Goal: Task Accomplishment & Management: Manage account settings

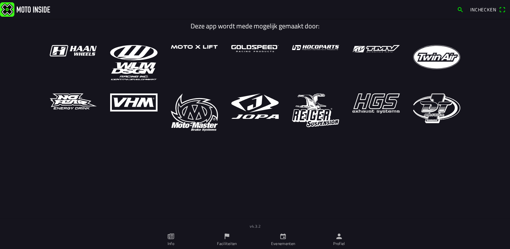
click at [479, 9] on span "Inchecken" at bounding box center [483, 9] width 26 height 7
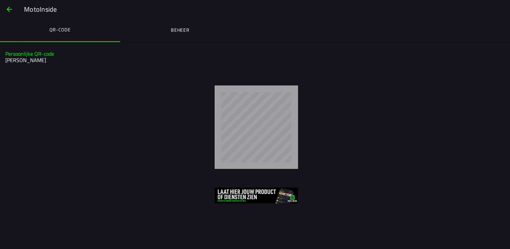
click at [175, 30] on ion-label "Beheer" at bounding box center [180, 29] width 19 height 7
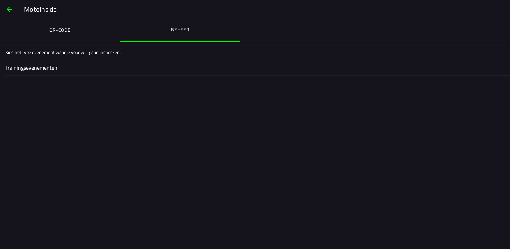
click at [70, 33] on ion-label "QR-code" at bounding box center [59, 29] width 21 height 7
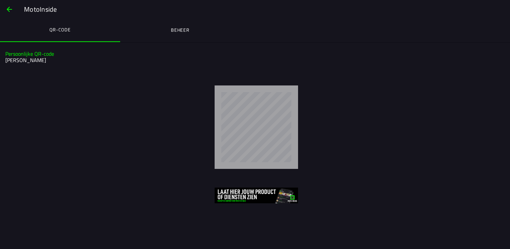
click at [6, 11] on span "button" at bounding box center [9, 9] width 8 height 16
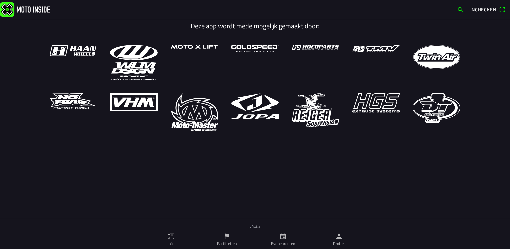
click at [281, 247] on link "Evenementen" at bounding box center [283, 239] width 56 height 19
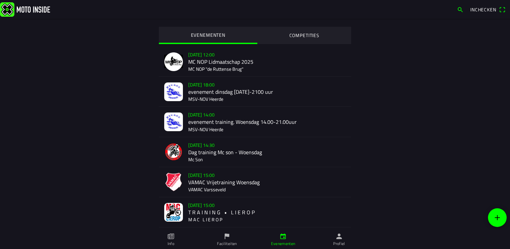
click at [222, 244] on ion-label "Faciliteiten" at bounding box center [227, 244] width 20 height 6
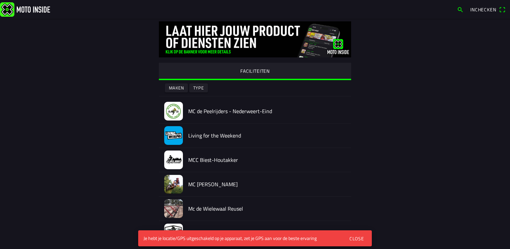
click at [355, 238] on div "Close" at bounding box center [356, 238] width 15 height 7
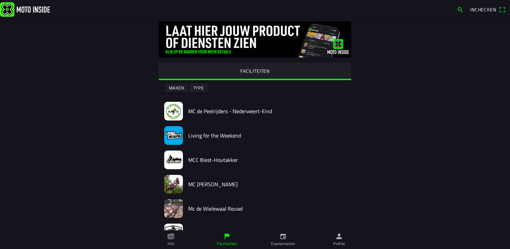
click at [339, 241] on ion-label "Profiel" at bounding box center [339, 244] width 12 height 6
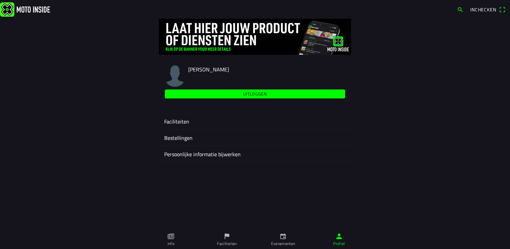
click at [186, 122] on ion-label "Faciliteiten" at bounding box center [255, 121] width 182 height 8
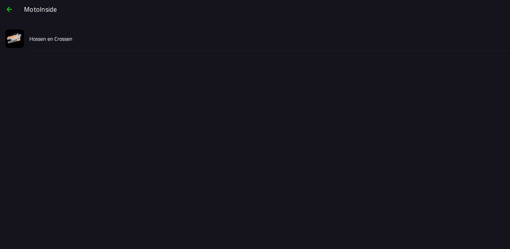
click at [0, 0] on slot "Hossen en Crossen" at bounding box center [0, 0] width 0 height 0
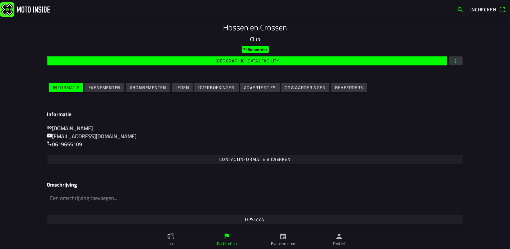
scroll to position [76, 0]
click at [0, 0] on slot "Evenementen" at bounding box center [0, 0] width 0 height 0
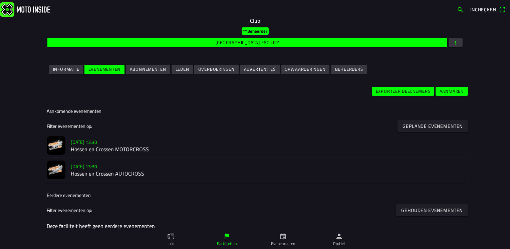
scroll to position [100, 0]
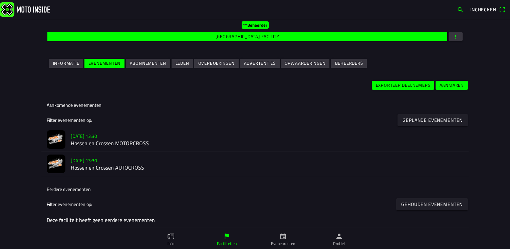
click at [144, 145] on h2 "Hossen en Crossen MOTORCROSS" at bounding box center [267, 143] width 392 height 6
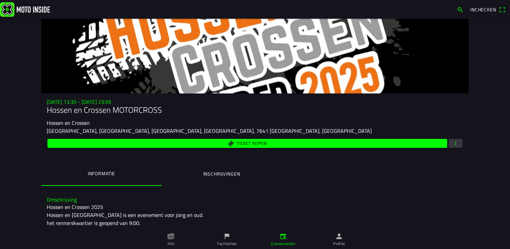
click at [225, 174] on ion-label "Inschrijvingen" at bounding box center [221, 173] width 37 height 7
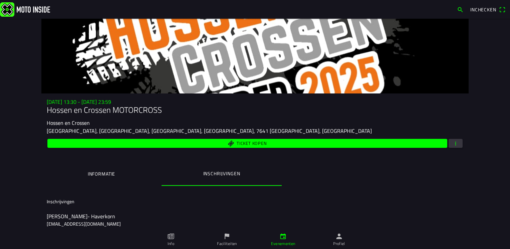
click at [109, 173] on ion-label "Informatie" at bounding box center [101, 173] width 27 height 7
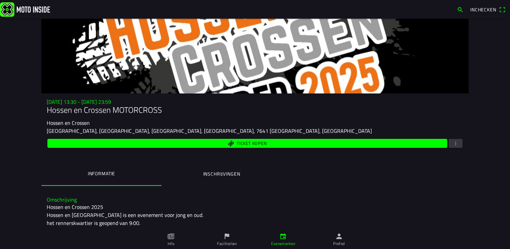
click at [209, 175] on ion-label "Inschrijvingen" at bounding box center [221, 173] width 37 height 7
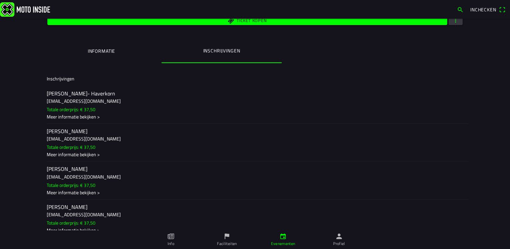
scroll to position [133, 0]
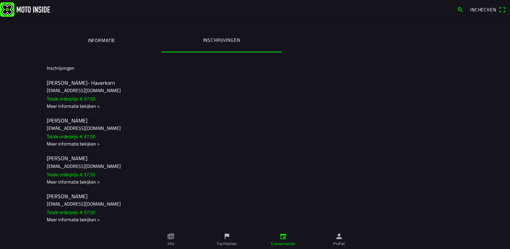
click at [84, 106] on div "Meer informatie bekijken >" at bounding box center [255, 105] width 416 height 7
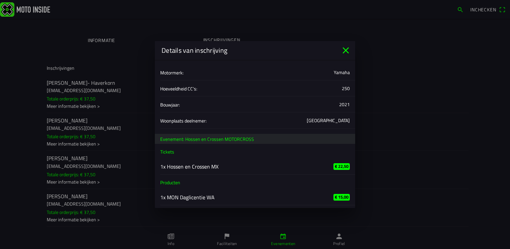
scroll to position [0, 0]
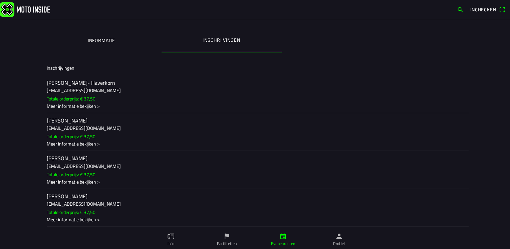
click at [85, 144] on ion-backdrop at bounding box center [255, 124] width 510 height 249
click at [84, 145] on div "Meer informatie bekijken >" at bounding box center [255, 143] width 416 height 7
click at [85, 184] on ion-backdrop at bounding box center [255, 124] width 510 height 249
click at [85, 184] on div "Meer informatie bekijken >" at bounding box center [255, 181] width 416 height 7
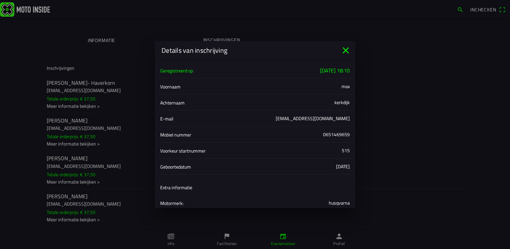
click at [344, 50] on icon "close" at bounding box center [345, 50] width 11 height 11
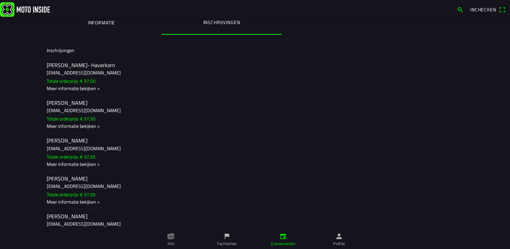
scroll to position [167, 0]
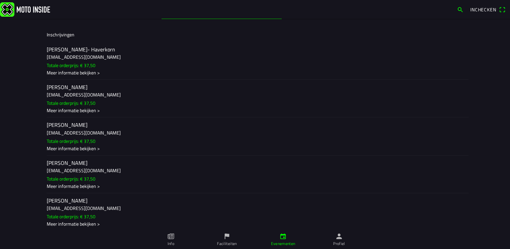
click at [87, 189] on div "Meer informatie bekijken >" at bounding box center [255, 186] width 416 height 7
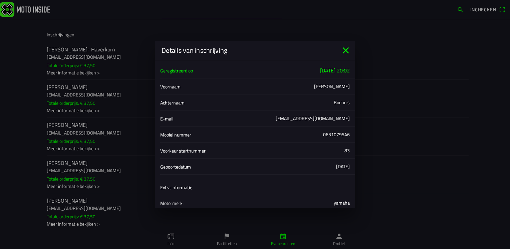
click at [344, 51] on icon "close" at bounding box center [345, 50] width 11 height 11
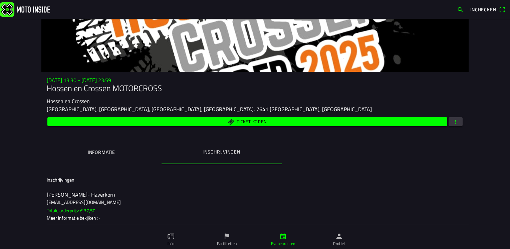
scroll to position [33, 0]
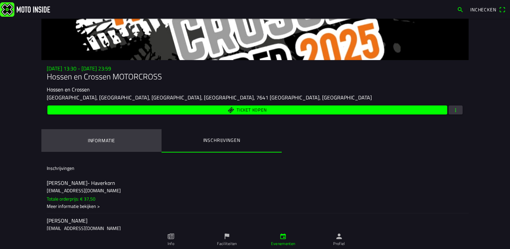
click at [108, 143] on ion-label "Informatie" at bounding box center [101, 140] width 27 height 7
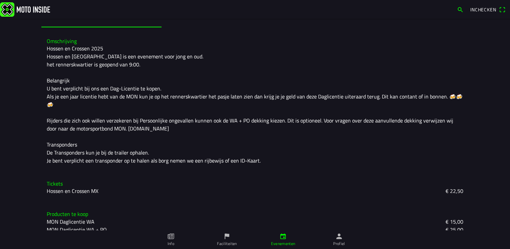
scroll to position [159, 0]
click at [226, 239] on icon "flag" at bounding box center [226, 236] width 7 height 7
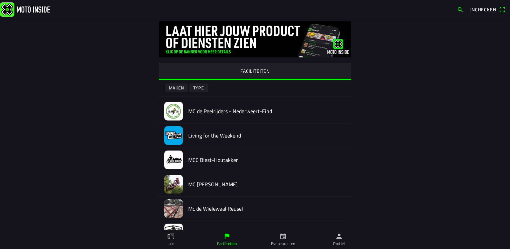
click at [282, 236] on icon "calendar" at bounding box center [282, 236] width 7 height 7
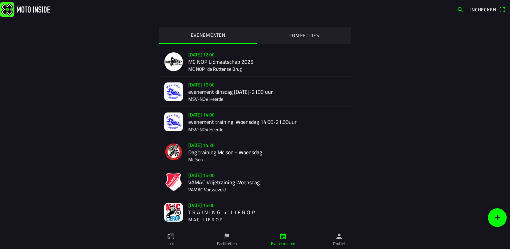
click at [343, 243] on ion-label "Profiel" at bounding box center [339, 244] width 12 height 6
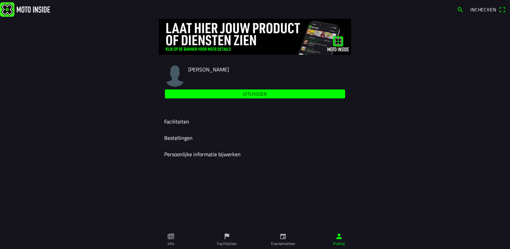
click at [170, 236] on icon "paper" at bounding box center [171, 237] width 6 height 6
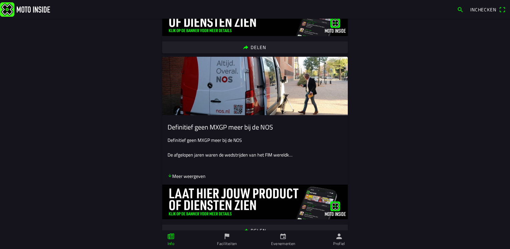
scroll to position [1201, 0]
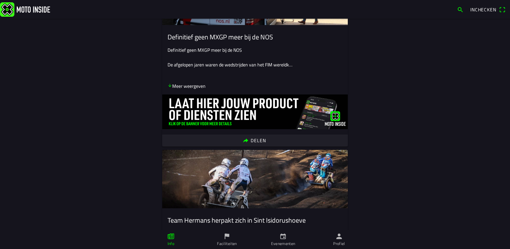
click at [289, 237] on link "Evenementen" at bounding box center [283, 239] width 56 height 19
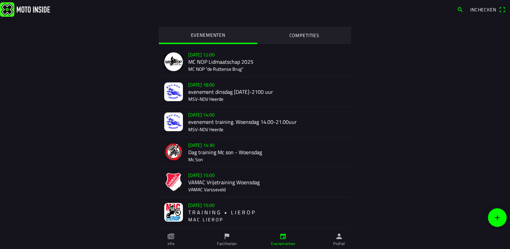
click at [338, 240] on icon "person" at bounding box center [338, 236] width 7 height 7
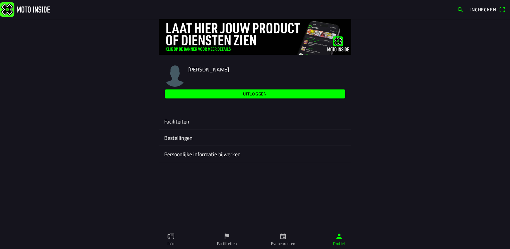
click at [198, 125] on ion-label "Faciliteiten" at bounding box center [255, 121] width 182 height 8
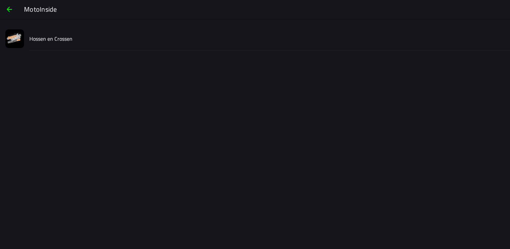
click at [76, 37] on div "Hossen en Crossen" at bounding box center [266, 39] width 475 height 24
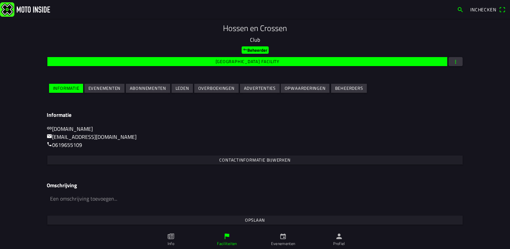
scroll to position [76, 0]
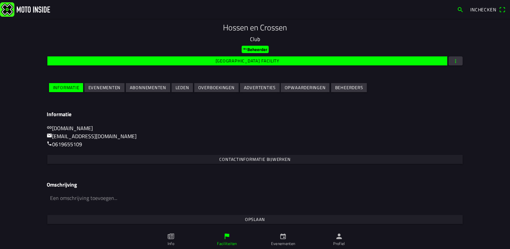
click at [0, 0] on slot "Evenementen" at bounding box center [0, 0] width 0 height 0
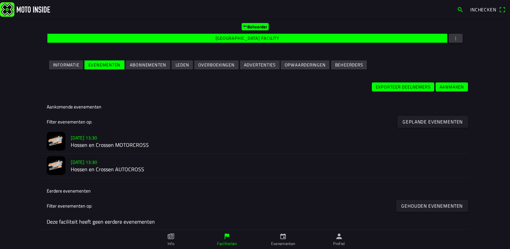
scroll to position [100, 0]
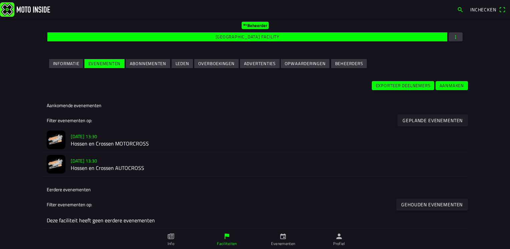
click at [111, 147] on h2 "Hossen en Crossen MOTORCROSS" at bounding box center [267, 144] width 392 height 6
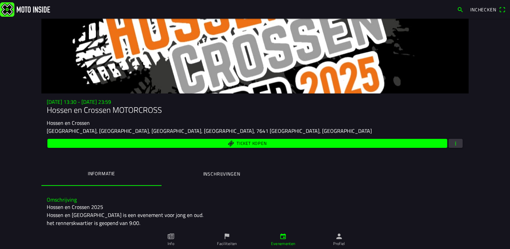
click at [454, 142] on span "button" at bounding box center [455, 143] width 6 height 9
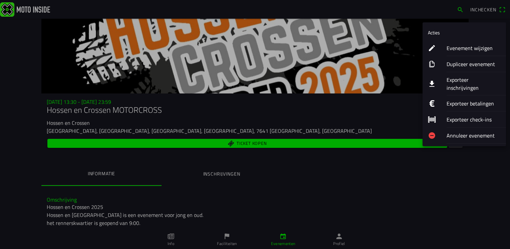
click at [453, 49] on ion-label "Evenement wijzigen" at bounding box center [473, 48] width 54 height 8
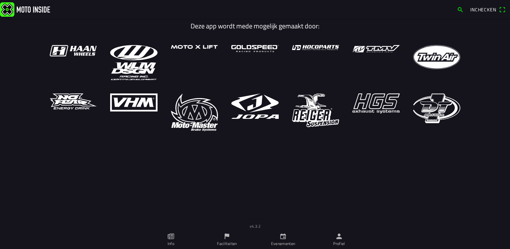
click at [282, 236] on icon "calendar" at bounding box center [282, 236] width 7 height 7
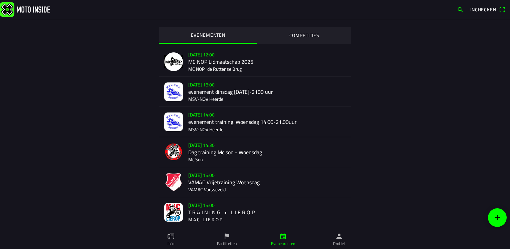
click at [339, 240] on icon "person" at bounding box center [338, 236] width 7 height 7
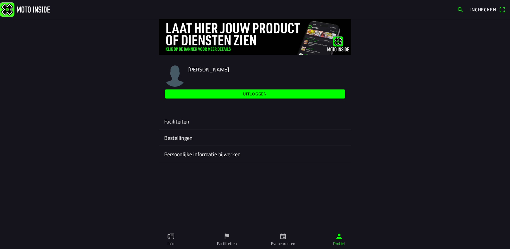
click at [183, 122] on ion-label "Faciliteiten" at bounding box center [255, 121] width 182 height 8
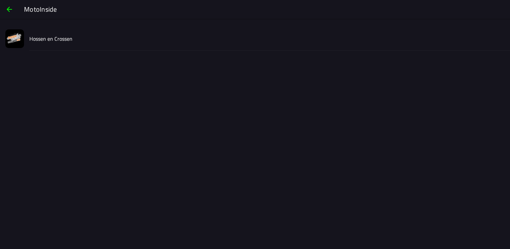
click at [58, 28] on div "Hossen en Crossen" at bounding box center [266, 39] width 475 height 24
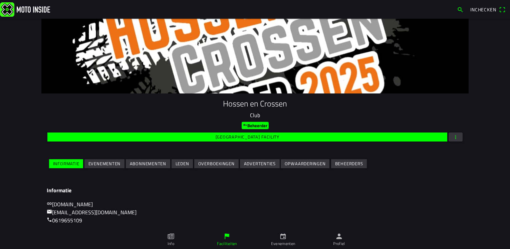
scroll to position [76, 0]
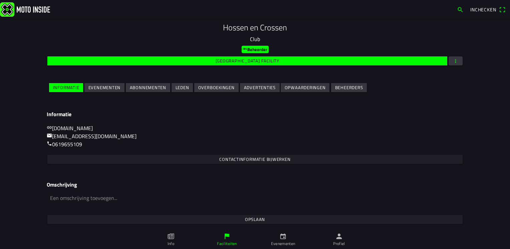
click at [0, 0] on slot "Evenementen" at bounding box center [0, 0] width 0 height 0
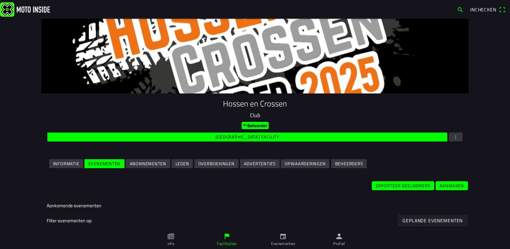
click at [147, 168] on span "Abonnementen" at bounding box center [148, 163] width 36 height 9
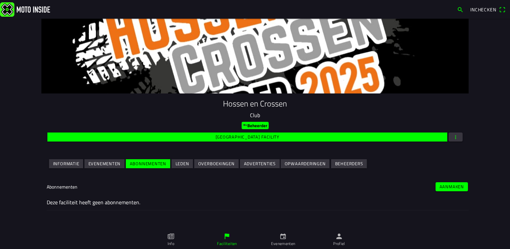
click at [0, 0] on slot "Leden" at bounding box center [0, 0] width 0 height 0
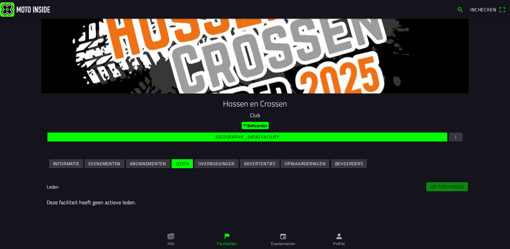
click at [0, 0] on slot "Informatie" at bounding box center [0, 0] width 0 height 0
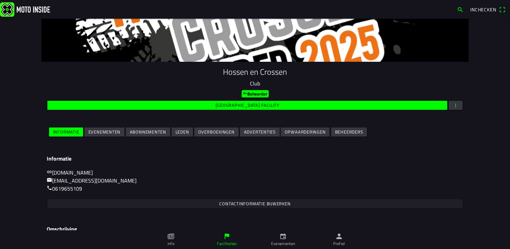
scroll to position [76, 0]
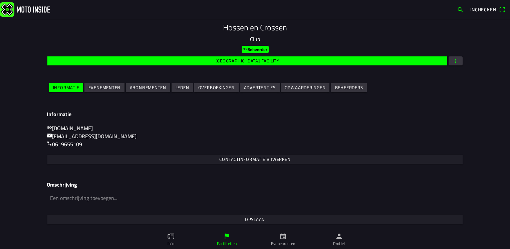
click at [0, 0] on slot "Evenementen" at bounding box center [0, 0] width 0 height 0
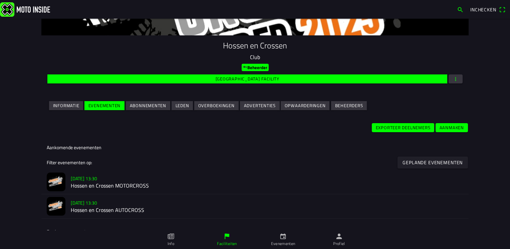
scroll to position [100, 0]
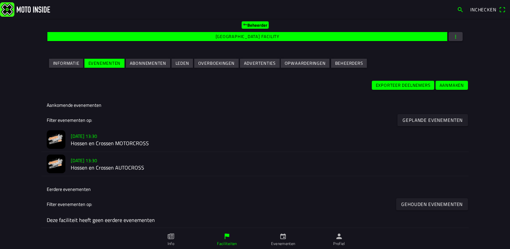
click at [124, 146] on h2 "Hossen en Crossen MOTORCROSS" at bounding box center [267, 143] width 392 height 6
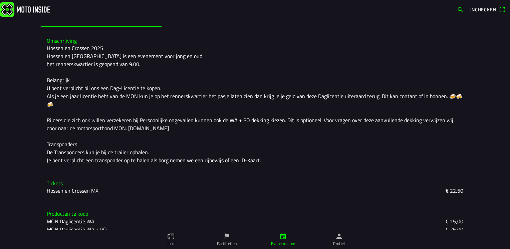
scroll to position [25, 0]
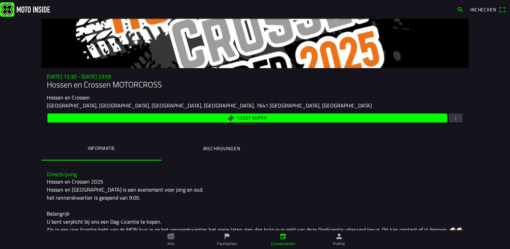
click at [210, 150] on ion-label "Inschrijvingen" at bounding box center [221, 148] width 37 height 7
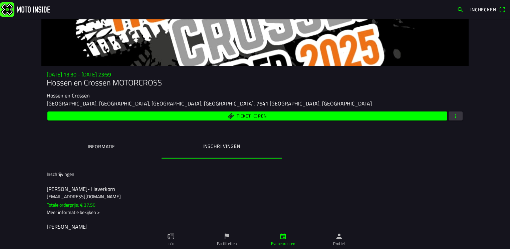
scroll to position [167, 0]
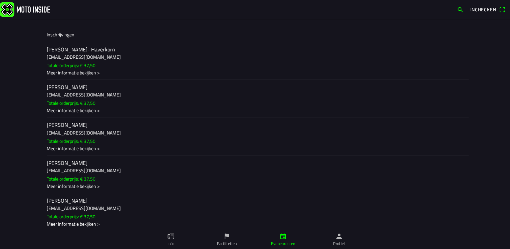
click at [76, 74] on div "Meer informatie bekijken >" at bounding box center [255, 72] width 416 height 7
click at [79, 111] on ion-backdrop at bounding box center [255, 124] width 510 height 249
click at [79, 111] on div "Meer informatie bekijken >" at bounding box center [255, 110] width 416 height 7
click at [80, 75] on ion-backdrop at bounding box center [255, 124] width 510 height 249
click at [80, 75] on div "Meer informatie bekijken >" at bounding box center [255, 72] width 416 height 7
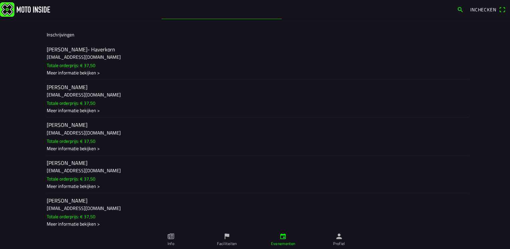
click at [65, 190] on ion-backdrop at bounding box center [255, 124] width 510 height 249
click at [64, 188] on div "Meer informatie bekijken >" at bounding box center [255, 186] width 416 height 7
click at [85, 228] on ion-backdrop at bounding box center [255, 124] width 510 height 249
click at [85, 227] on div "Meer informatie bekijken >" at bounding box center [255, 223] width 416 height 7
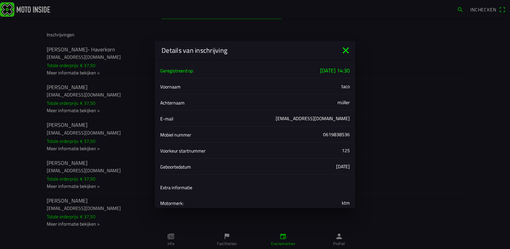
click at [348, 50] on icon "close" at bounding box center [345, 50] width 11 height 11
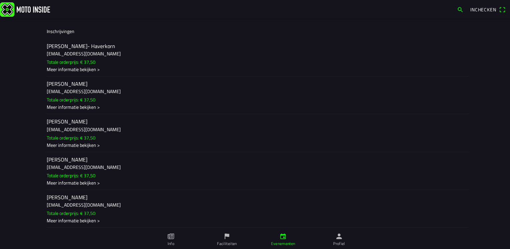
scroll to position [173, 0]
click at [226, 242] on ion-label "Faciliteiten" at bounding box center [227, 244] width 20 height 6
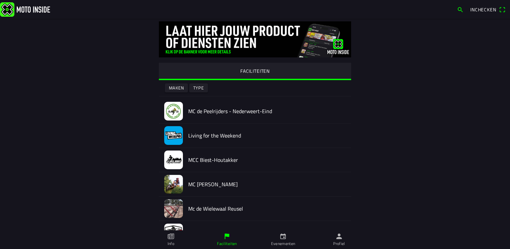
click at [282, 241] on ion-label "Evenementen" at bounding box center [283, 244] width 24 height 6
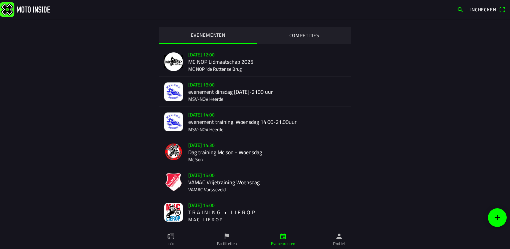
click at [226, 240] on link "Faciliteiten" at bounding box center [227, 239] width 56 height 19
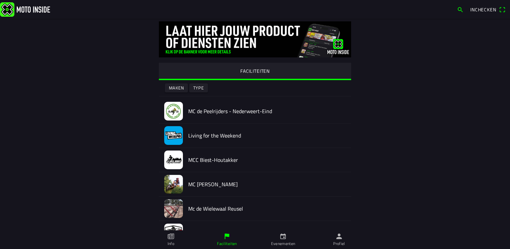
click at [335, 241] on ion-label "Profiel" at bounding box center [339, 244] width 12 height 6
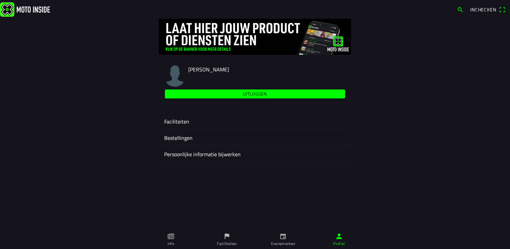
click at [180, 121] on ion-label "Faciliteiten" at bounding box center [255, 121] width 182 height 8
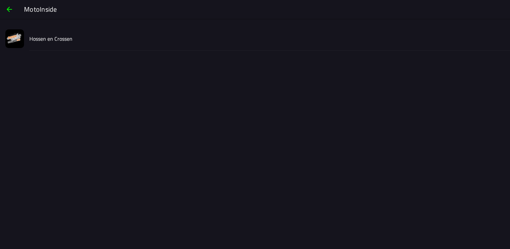
click at [0, 0] on slot "Hossen en Crossen" at bounding box center [0, 0] width 0 height 0
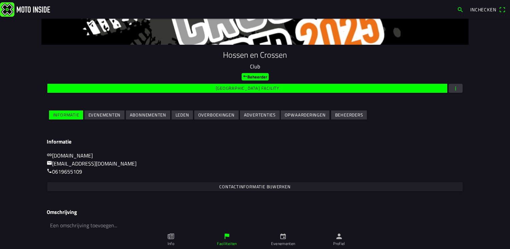
scroll to position [76, 0]
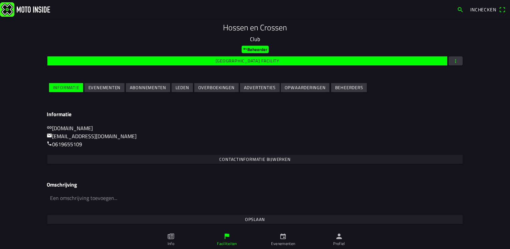
click at [0, 0] on slot "Evenementen" at bounding box center [0, 0] width 0 height 0
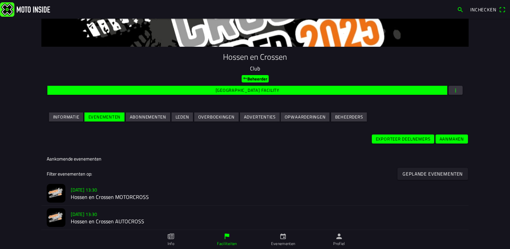
scroll to position [100, 0]
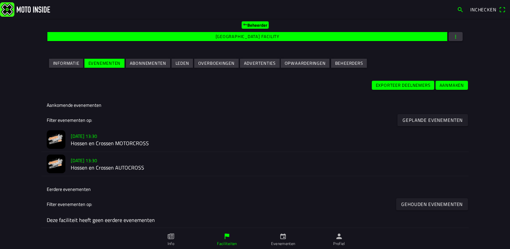
click at [110, 168] on h2 "Hossen en Crossen AUTOCROSS" at bounding box center [267, 168] width 392 height 6
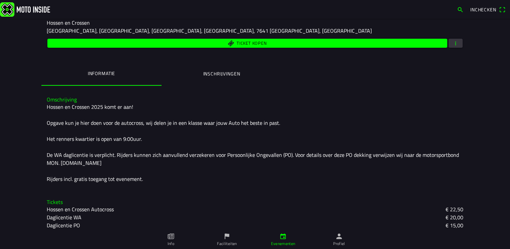
scroll to position [104, 0]
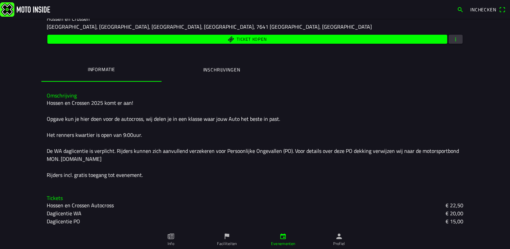
click at [203, 72] on ion-label "Inschrijvingen" at bounding box center [221, 69] width 37 height 7
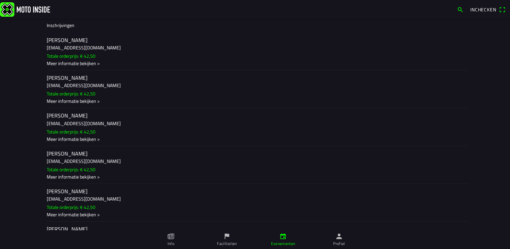
scroll to position [9, 0]
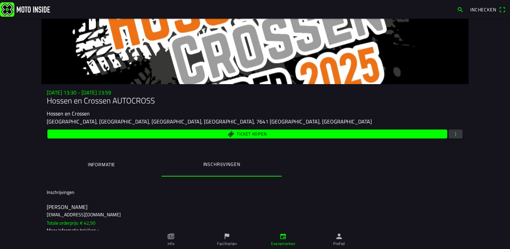
click at [106, 162] on ion-label "Informatie" at bounding box center [101, 164] width 27 height 7
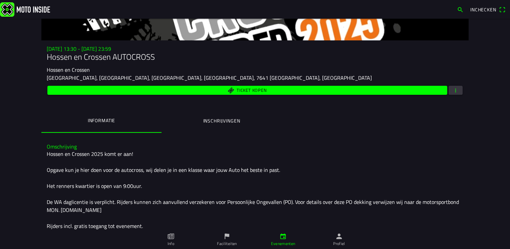
scroll to position [104, 0]
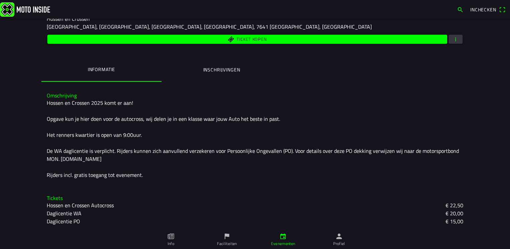
click at [214, 67] on ion-label "Inschrijvingen" at bounding box center [221, 69] width 37 height 7
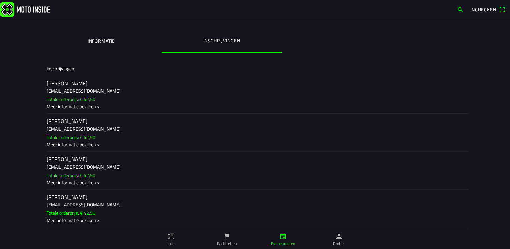
scroll to position [133, 0]
click at [77, 109] on div "Meer informatie bekijken >" at bounding box center [255, 105] width 416 height 7
click at [72, 144] on ion-backdrop at bounding box center [255, 124] width 510 height 249
click at [72, 144] on div "Meer informatie bekijken >" at bounding box center [255, 143] width 416 height 7
click at [91, 183] on ion-backdrop at bounding box center [255, 124] width 510 height 249
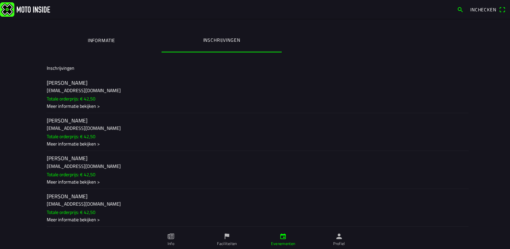
click at [91, 183] on div "Meer informatie bekijken >" at bounding box center [255, 181] width 416 height 7
click at [90, 224] on ion-backdrop at bounding box center [255, 124] width 510 height 249
click at [90, 223] on div "Meer informatie bekijken >" at bounding box center [255, 219] width 416 height 7
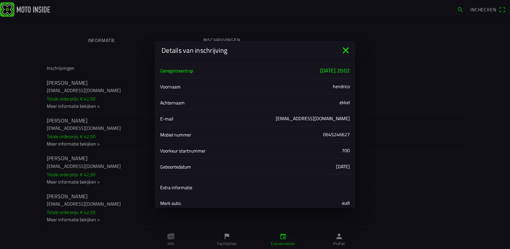
click at [347, 47] on icon "close" at bounding box center [345, 50] width 11 height 11
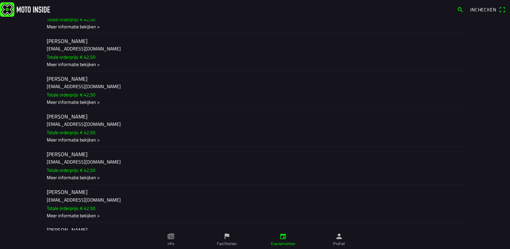
scroll to position [300, 0]
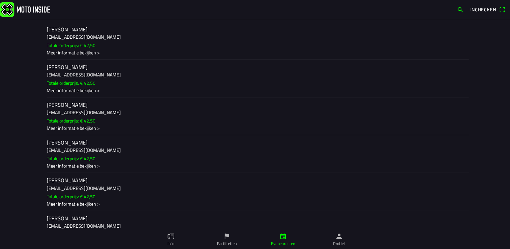
click at [85, 94] on div "Meer informatie bekijken >" at bounding box center [255, 90] width 416 height 7
click at [82, 132] on ion-backdrop at bounding box center [255, 124] width 510 height 249
click at [82, 131] on div "Meer informatie bekijken >" at bounding box center [255, 127] width 416 height 7
click at [82, 172] on ion-backdrop at bounding box center [255, 124] width 510 height 249
click at [82, 169] on div "Meer informatie bekijken >" at bounding box center [255, 165] width 416 height 7
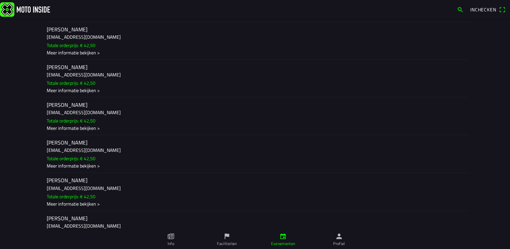
click at [83, 210] on ion-backdrop at bounding box center [255, 124] width 510 height 249
click at [83, 207] on div "Meer informatie bekijken >" at bounding box center [255, 203] width 416 height 7
drag, startPoint x: 134, startPoint y: 153, endPoint x: 141, endPoint y: 94, distance: 59.2
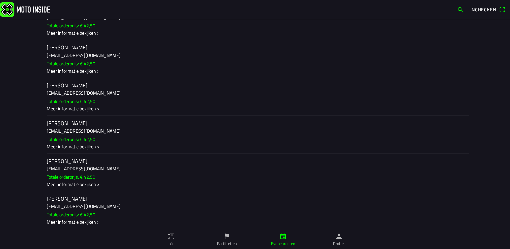
scroll to position [434, 0]
click at [92, 111] on div "Meer informatie bekijken >" at bounding box center [255, 107] width 416 height 7
click at [88, 149] on ion-backdrop at bounding box center [255, 124] width 510 height 249
click at [88, 149] on div "Meer informatie bekijken >" at bounding box center [255, 145] width 416 height 7
click at [87, 187] on ion-backdrop at bounding box center [255, 124] width 510 height 249
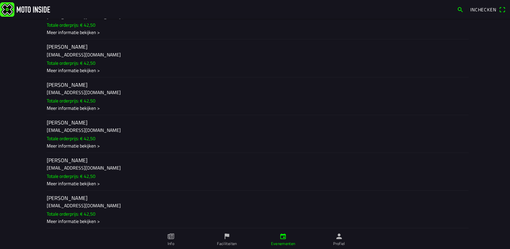
click at [89, 187] on div "Meer informatie bekijken >" at bounding box center [255, 183] width 416 height 7
click at [92, 227] on ion-backdrop at bounding box center [255, 124] width 510 height 249
click at [92, 225] on div "Meer informatie bekijken >" at bounding box center [255, 221] width 416 height 7
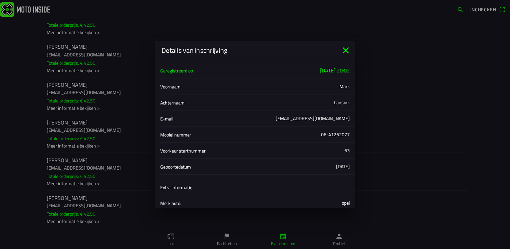
click at [343, 49] on icon "close" at bounding box center [345, 50] width 11 height 11
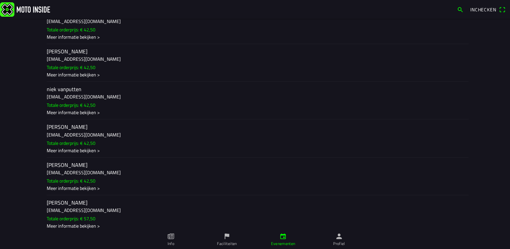
scroll to position [601, 0]
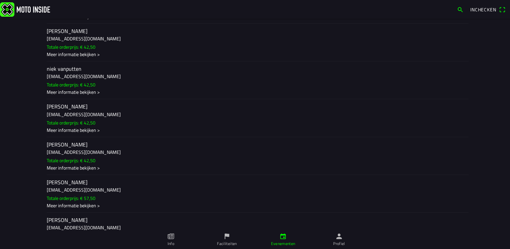
click at [91, 96] on div "Meer informatie bekijken >" at bounding box center [255, 92] width 416 height 7
click at [84, 138] on ion-backdrop at bounding box center [255, 124] width 510 height 249
click at [84, 133] on div "Meer informatie bekijken >" at bounding box center [255, 129] width 416 height 7
click at [77, 178] on ion-backdrop at bounding box center [255, 124] width 510 height 249
click at [77, 171] on div "Meer informatie bekijken >" at bounding box center [255, 167] width 416 height 7
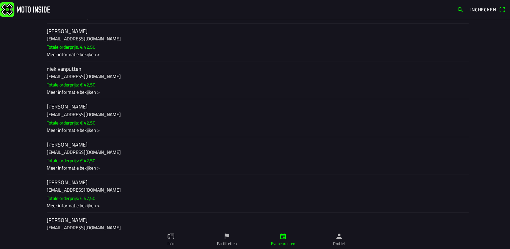
click at [82, 214] on ion-backdrop at bounding box center [255, 124] width 510 height 249
click at [82, 209] on div "Meer informatie bekijken >" at bounding box center [255, 205] width 416 height 7
click at [123, 146] on ion-backdrop at bounding box center [255, 124] width 510 height 249
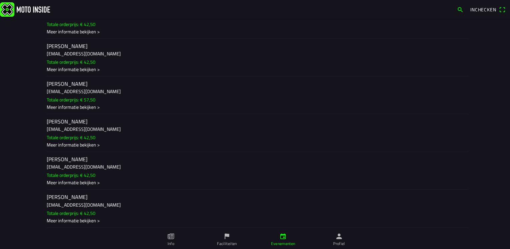
scroll to position [710, 0]
click at [94, 145] on div "Meer informatie bekijken >" at bounding box center [255, 144] width 416 height 7
click at [131, 145] on ion-backdrop at bounding box center [255, 124] width 510 height 249
click at [94, 181] on div "Meer informatie bekijken >" at bounding box center [255, 182] width 416 height 7
click at [139, 158] on ion-backdrop at bounding box center [255, 124] width 510 height 249
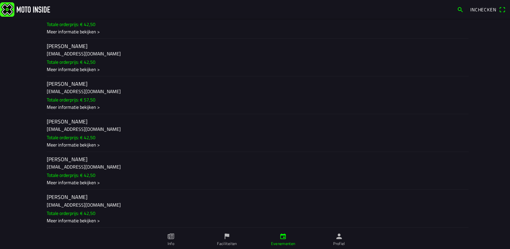
click at [95, 223] on div "Meer informatie bekijken >" at bounding box center [255, 220] width 416 height 7
click at [138, 165] on ion-backdrop at bounding box center [255, 124] width 510 height 249
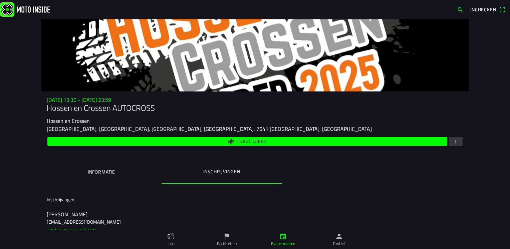
scroll to position [0, 0]
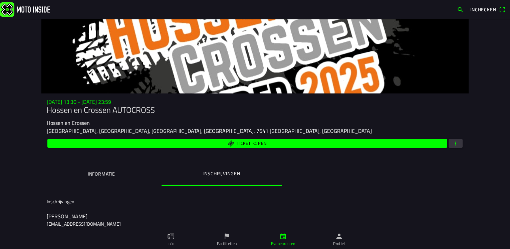
click at [234, 245] on ion-label "Faciliteiten" at bounding box center [227, 244] width 20 height 6
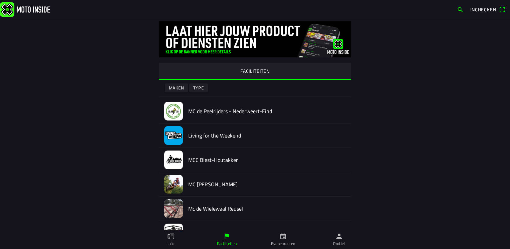
click at [339, 244] on ion-label "Profiel" at bounding box center [339, 244] width 12 height 6
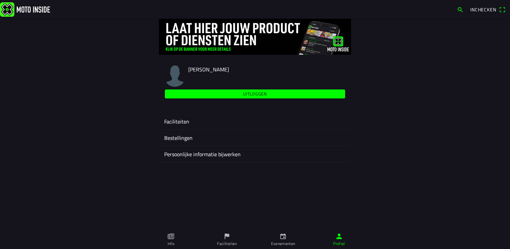
click at [183, 122] on ion-label "Faciliteiten" at bounding box center [255, 121] width 182 height 8
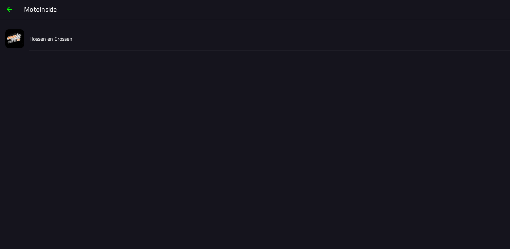
click at [0, 0] on slot "Hossen en Crossen" at bounding box center [0, 0] width 0 height 0
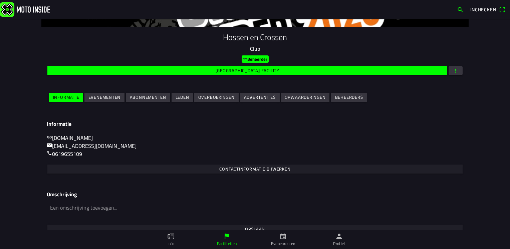
scroll to position [76, 0]
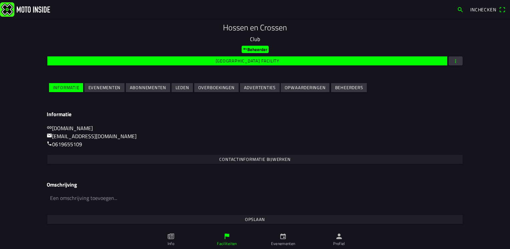
click at [110, 91] on span "Evenementen" at bounding box center [104, 87] width 32 height 9
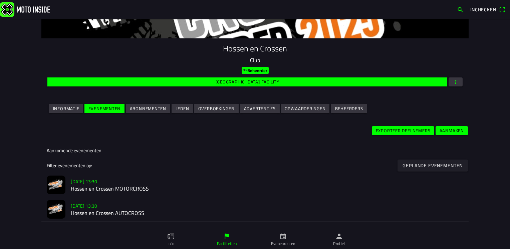
scroll to position [100, 0]
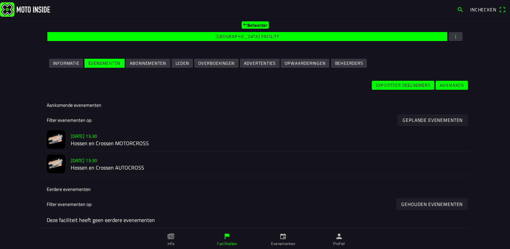
click at [118, 146] on h2 "Hossen en Crossen MOTORCROSS" at bounding box center [267, 143] width 392 height 6
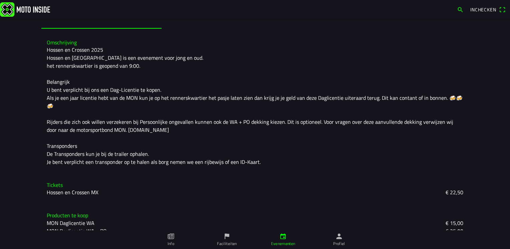
scroll to position [159, 0]
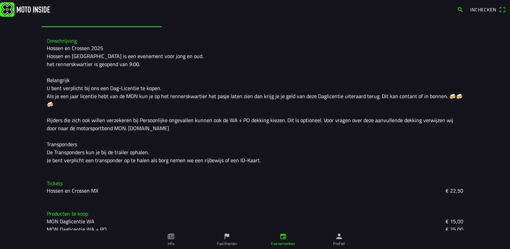
click at [228, 232] on link "Faciliteiten" at bounding box center [227, 239] width 56 height 19
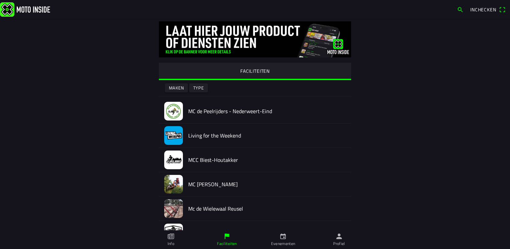
click at [170, 239] on icon "paper" at bounding box center [171, 237] width 6 height 6
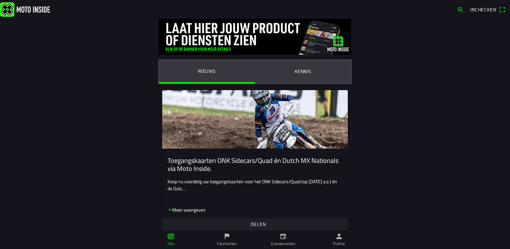
click at [290, 235] on link "Evenementen" at bounding box center [283, 239] width 56 height 19
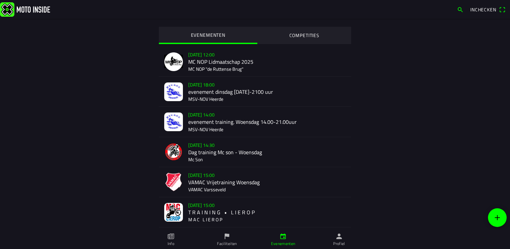
click at [339, 239] on icon "person" at bounding box center [339, 237] width 6 height 6
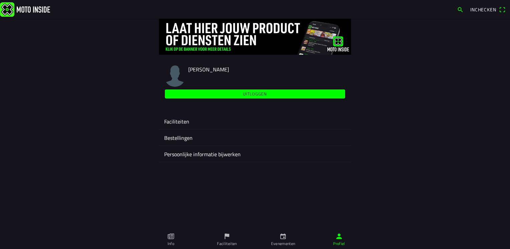
click at [204, 123] on ion-label "Faciliteiten" at bounding box center [255, 121] width 182 height 8
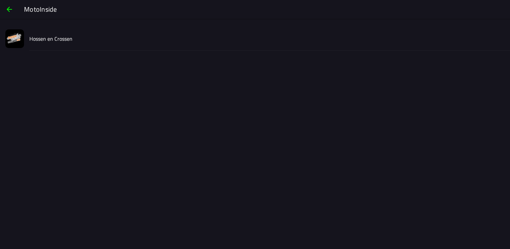
click at [88, 34] on div "Hossen en Crossen" at bounding box center [266, 39] width 475 height 24
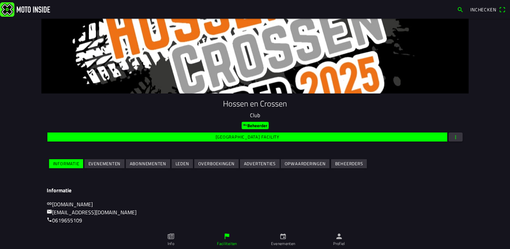
scroll to position [76, 0]
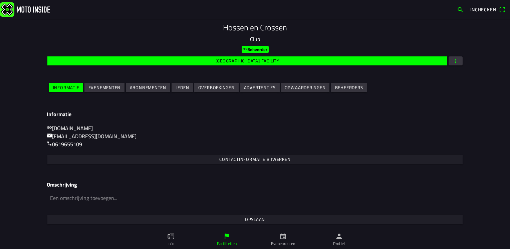
click at [111, 83] on span "Evenementen" at bounding box center [104, 87] width 32 height 9
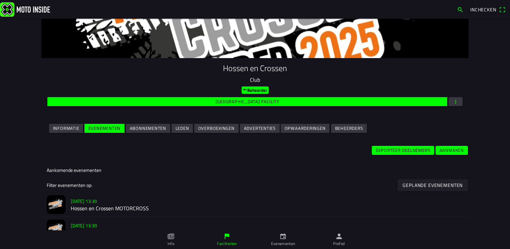
scroll to position [100, 0]
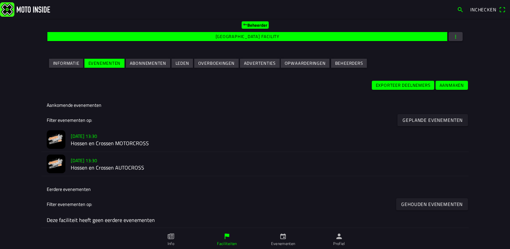
click at [139, 145] on h2 "Hossen en Crossen MOTORCROSS" at bounding box center [267, 143] width 392 height 6
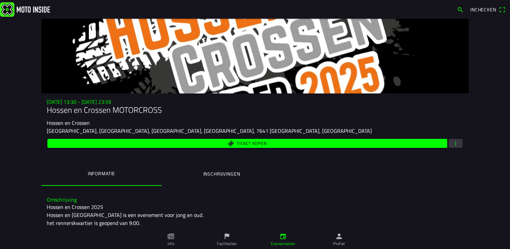
click at [212, 170] on button "Inschrijvingen" at bounding box center [221, 174] width 120 height 23
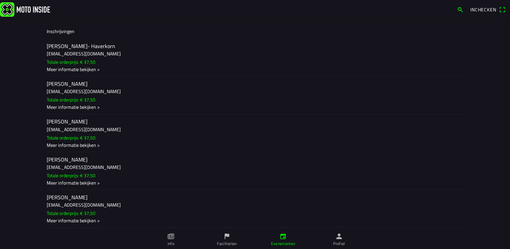
scroll to position [173, 0]
click at [75, 143] on div "Meer informatie bekijken >" at bounding box center [255, 144] width 416 height 7
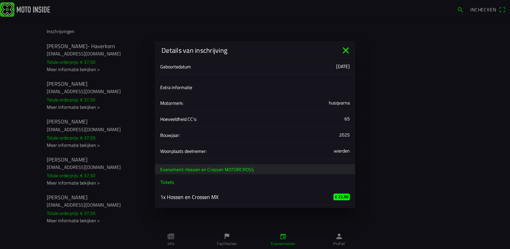
scroll to position [130, 0]
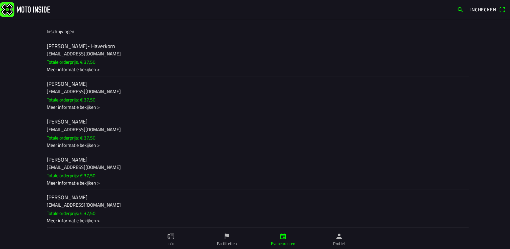
click at [83, 67] on ion-backdrop at bounding box center [255, 124] width 510 height 249
click at [82, 66] on div "Meer informatie bekijken >" at bounding box center [255, 69] width 416 height 7
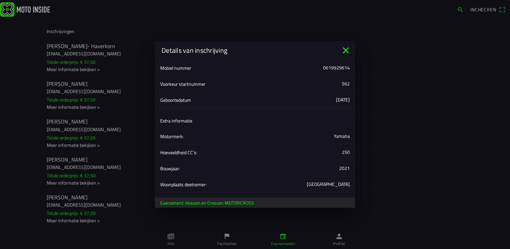
scroll to position [100, 0]
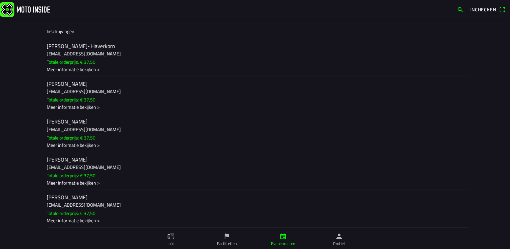
click at [78, 105] on ion-backdrop at bounding box center [255, 124] width 510 height 249
click at [78, 105] on div "Meer informatie bekijken >" at bounding box center [255, 106] width 416 height 7
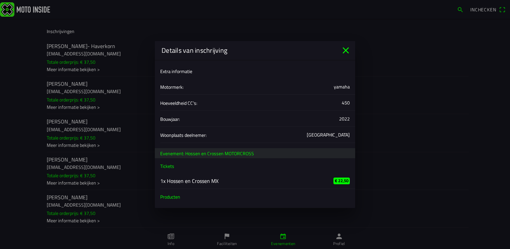
scroll to position [130, 0]
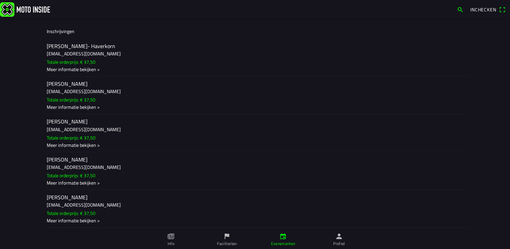
click at [69, 182] on ion-backdrop at bounding box center [255, 124] width 510 height 249
click at [69, 182] on div "Meer informatie bekijken >" at bounding box center [255, 182] width 416 height 7
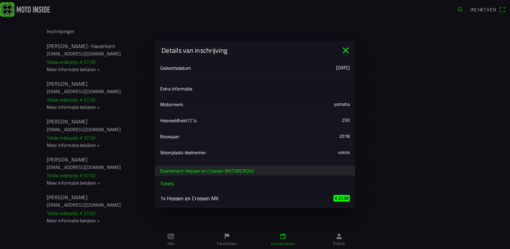
scroll to position [100, 0]
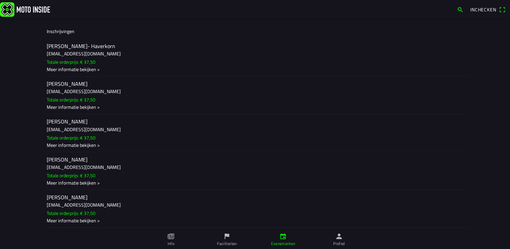
click at [84, 222] on ion-backdrop at bounding box center [255, 124] width 510 height 249
click at [84, 222] on div "Meer informatie bekijken >" at bounding box center [255, 220] width 416 height 7
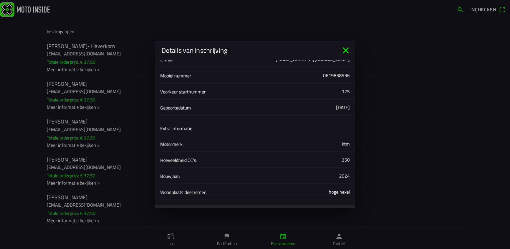
scroll to position [67, 0]
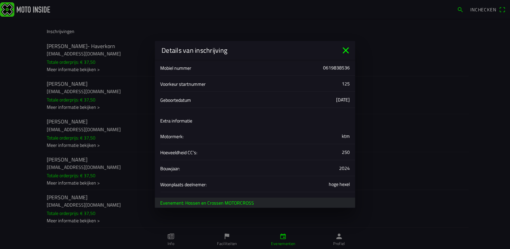
click at [348, 53] on icon "close" at bounding box center [346, 50] width 6 height 6
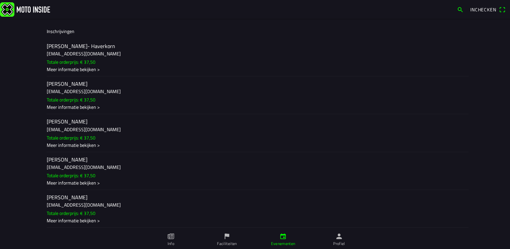
click at [79, 68] on div "Meer informatie bekijken >" at bounding box center [255, 69] width 416 height 7
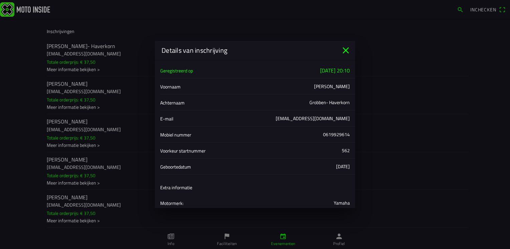
click at [343, 51] on icon "close" at bounding box center [345, 50] width 11 height 11
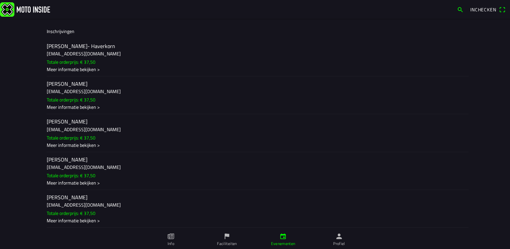
click at [340, 245] on ion-label "Profiel" at bounding box center [339, 244] width 12 height 6
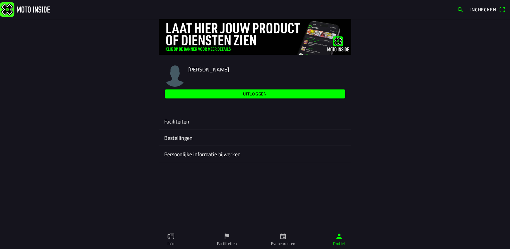
click at [200, 123] on ion-label "Faciliteiten" at bounding box center [255, 121] width 182 height 8
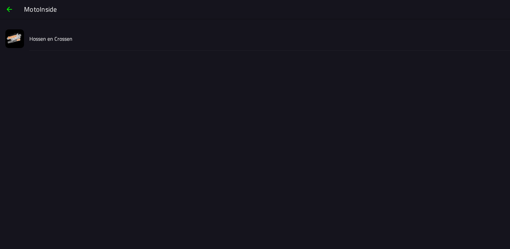
click at [94, 39] on div "Hossen en Crossen" at bounding box center [266, 39] width 475 height 24
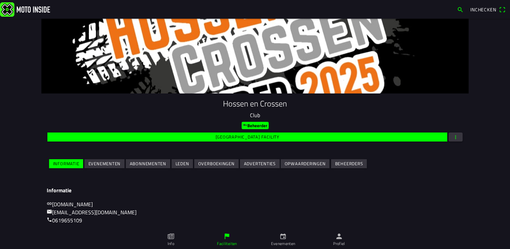
click at [0, 0] on slot "Evenementen" at bounding box center [0, 0] width 0 height 0
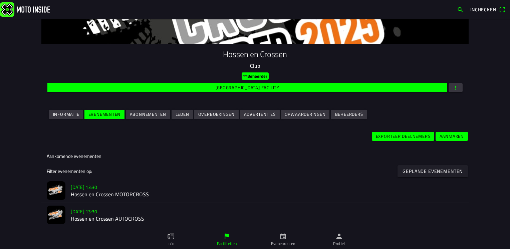
scroll to position [100, 0]
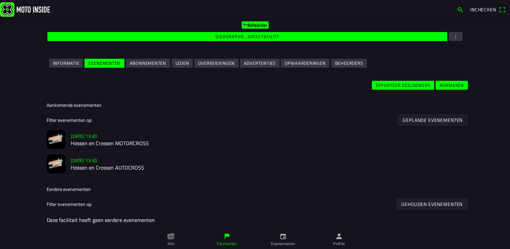
click at [104, 145] on h2 "Hossen en Crossen MOTORCROSS" at bounding box center [267, 143] width 392 height 6
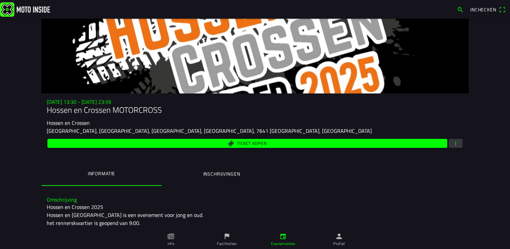
click at [210, 172] on ion-label "Inschrijvingen" at bounding box center [221, 173] width 37 height 7
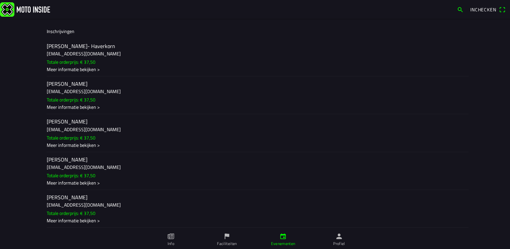
scroll to position [173, 0]
click at [90, 143] on div "Meer informatie bekijken >" at bounding box center [255, 144] width 416 height 7
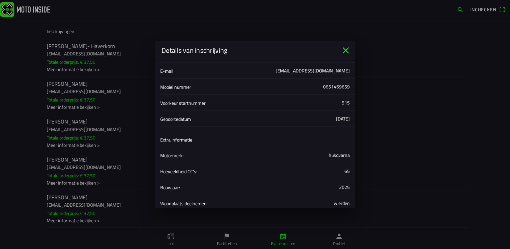
scroll to position [0, 0]
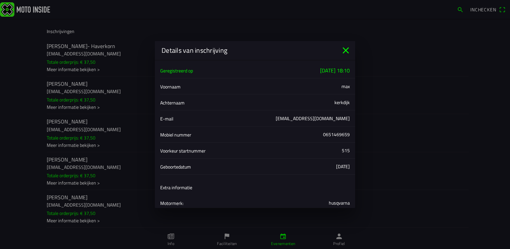
click at [346, 51] on icon "close" at bounding box center [346, 50] width 6 height 6
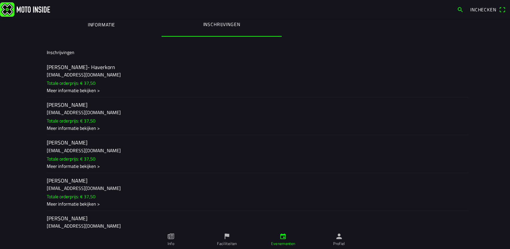
scroll to position [173, 0]
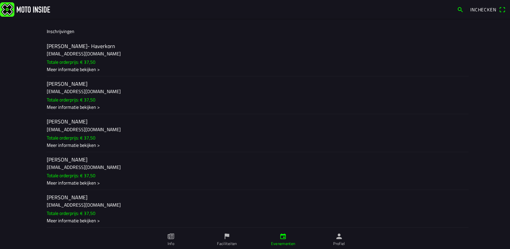
click at [84, 144] on div "Meer informatie bekijken >" at bounding box center [255, 144] width 416 height 7
click at [131, 200] on ion-backdrop at bounding box center [255, 124] width 510 height 249
click at [91, 145] on div "Meer informatie bekijken >" at bounding box center [255, 144] width 416 height 7
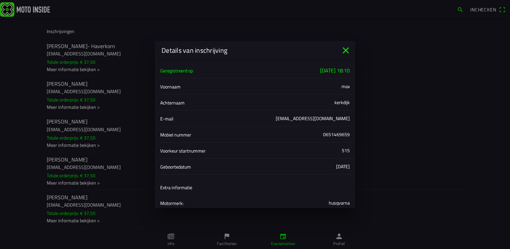
click at [345, 51] on icon "close" at bounding box center [345, 50] width 11 height 11
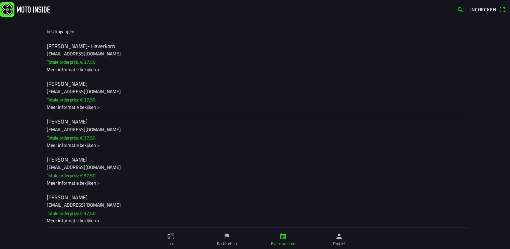
scroll to position [0, 0]
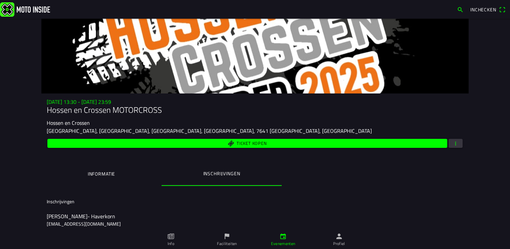
click at [456, 145] on button "button" at bounding box center [455, 143] width 14 height 9
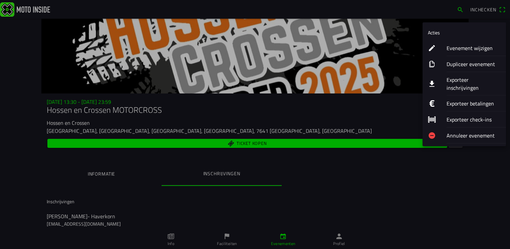
click at [464, 50] on ion-label "Evenement wijzigen" at bounding box center [473, 48] width 54 height 8
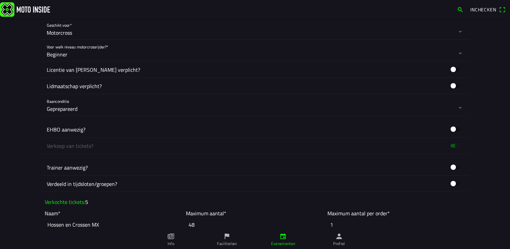
scroll to position [434, 0]
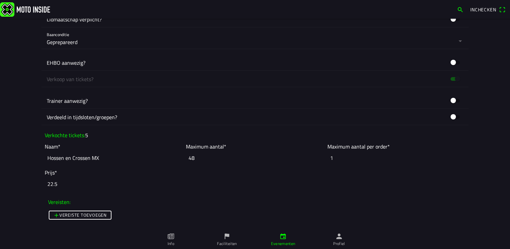
click at [103, 154] on input "Hossen en Crossen MX" at bounding box center [114, 157] width 138 height 15
type input "Hossen en Crossen demo"
click at [194, 158] on input "48" at bounding box center [255, 157] width 138 height 15
type input "4"
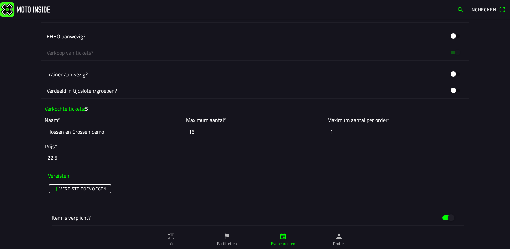
scroll to position [501, 0]
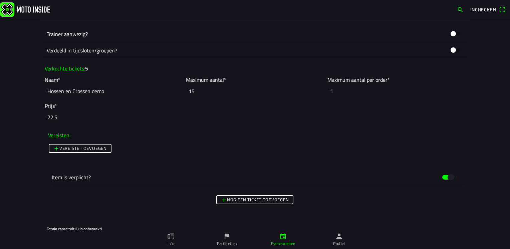
type input "15"
click at [58, 118] on input "22.5" at bounding box center [255, 117] width 420 height 15
type input "2"
click at [64, 118] on input "number" at bounding box center [255, 117] width 420 height 15
type input "1"
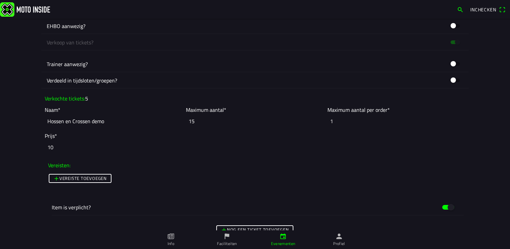
scroll to position [467, 0]
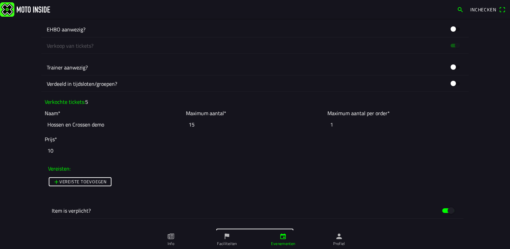
type input "10"
click at [193, 122] on input "15" at bounding box center [255, 124] width 138 height 15
type input "1"
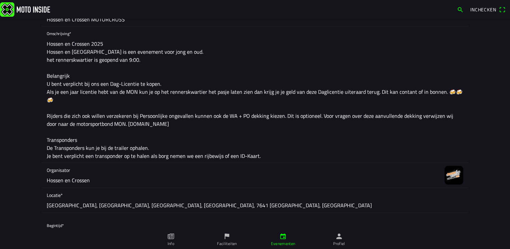
scroll to position [100, 0]
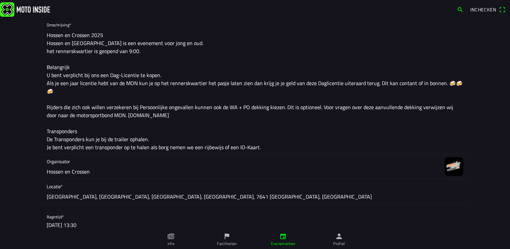
type input "20"
drag, startPoint x: 45, startPoint y: 121, endPoint x: 255, endPoint y: 141, distance: 211.2
click at [255, 141] on textarea "Hossen en Crossen 2025 Hossen en [GEOGRAPHIC_DATA] is een evenement voor jong e…" at bounding box center [255, 90] width 416 height 125
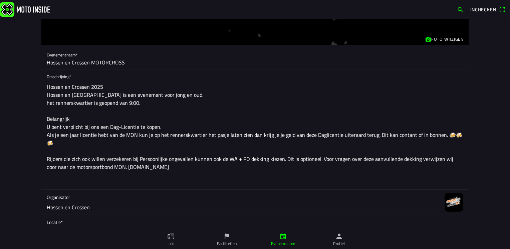
scroll to position [33, 0]
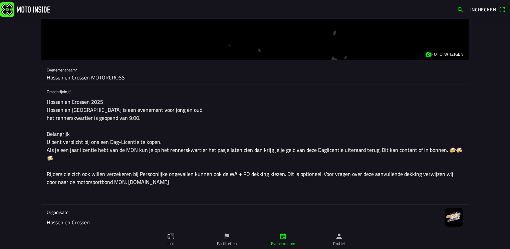
type textarea "Hossen en Crossen 2025 Hossen en [GEOGRAPHIC_DATA] is een evenement voor jong e…"
click at [124, 76] on input "Hossen en Crossen MOTORCROSS" at bounding box center [255, 77] width 416 height 13
type input "Hossen en Crossen demo"
click at [129, 118] on textarea "Hossen en Crossen 2025 Hossen en [GEOGRAPHIC_DATA] is een evenement voor jong e…" at bounding box center [255, 149] width 416 height 109
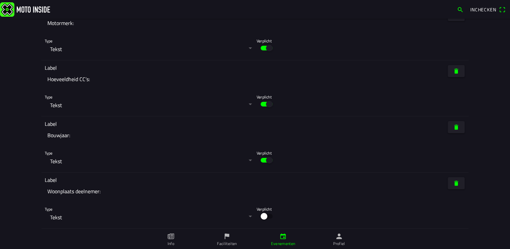
scroll to position [2015, 0]
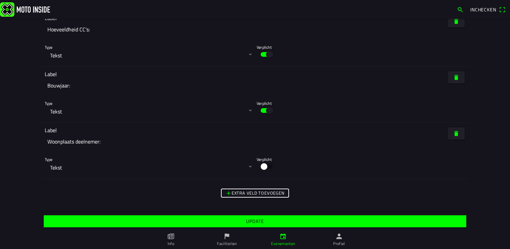
type textarea "Hossen en Crossen 2025 Hossen en [GEOGRAPHIC_DATA] is een evenement voor jong e…"
click at [0, 0] on slot "Update" at bounding box center [0, 0] width 0 height 0
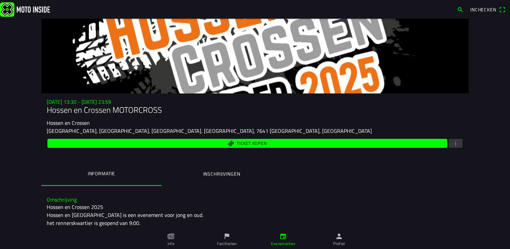
click at [228, 173] on ion-label "Inschrijvingen" at bounding box center [221, 173] width 37 height 7
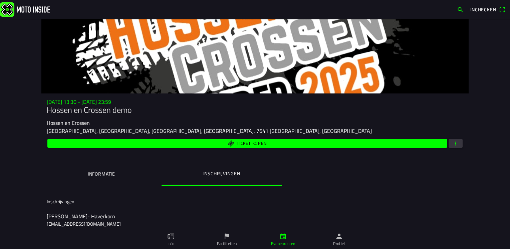
click at [101, 175] on ion-label "Informatie" at bounding box center [101, 173] width 27 height 7
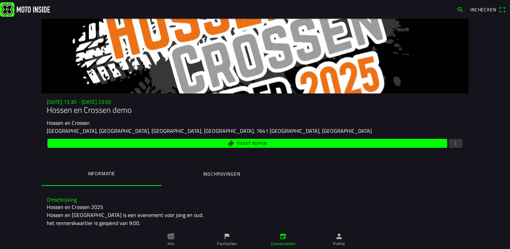
click at [210, 173] on ion-label "Inschrijvingen" at bounding box center [221, 173] width 37 height 7
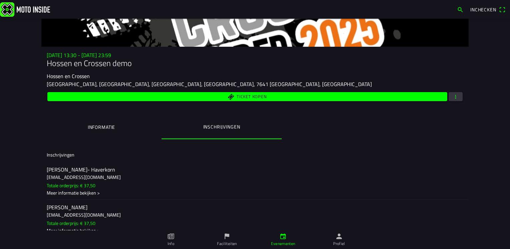
scroll to position [133, 0]
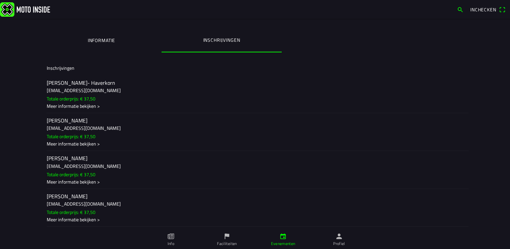
click at [90, 108] on div "Meer informatie bekijken >" at bounding box center [255, 105] width 416 height 7
click at [126, 176] on ion-backdrop at bounding box center [255, 124] width 510 height 249
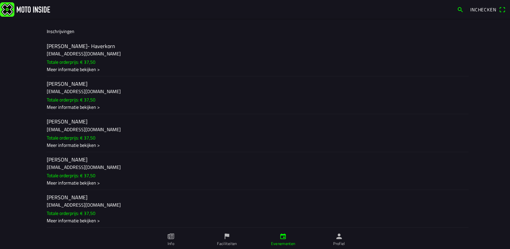
scroll to position [173, 0]
click at [89, 69] on div "Meer informatie bekijken >" at bounding box center [255, 69] width 416 height 7
click at [79, 65] on ion-backdrop at bounding box center [255, 124] width 510 height 249
click at [80, 67] on div "Meer informatie bekijken >" at bounding box center [255, 69] width 416 height 7
click at [90, 105] on ion-backdrop at bounding box center [255, 124] width 510 height 249
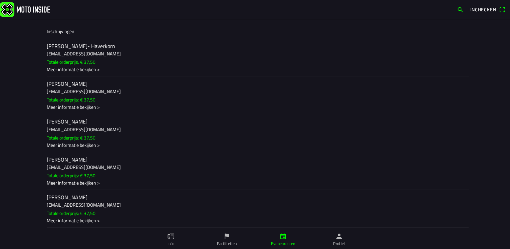
click at [90, 105] on div "Meer informatie bekijken >" at bounding box center [255, 106] width 416 height 7
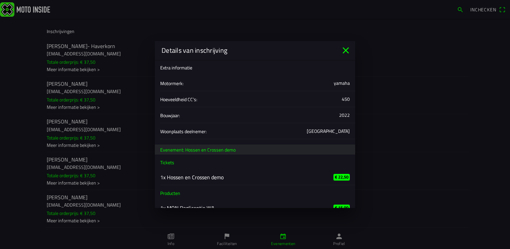
scroll to position [130, 0]
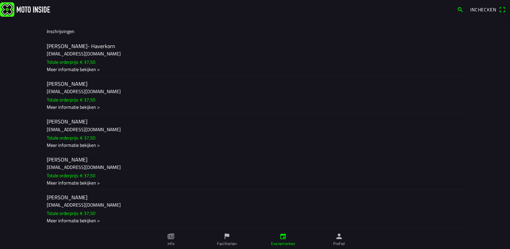
click at [124, 112] on ion-backdrop at bounding box center [255, 124] width 510 height 249
click at [89, 181] on div "Meer informatie bekijken >" at bounding box center [255, 182] width 416 height 7
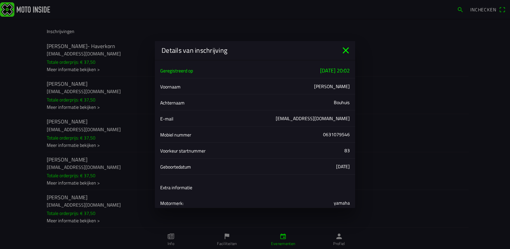
click at [348, 52] on icon "close" at bounding box center [346, 50] width 6 height 6
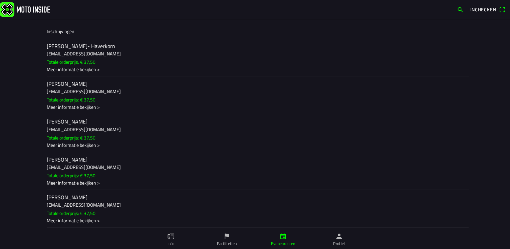
click at [57, 183] on div "Meer informatie bekijken >" at bounding box center [255, 182] width 416 height 7
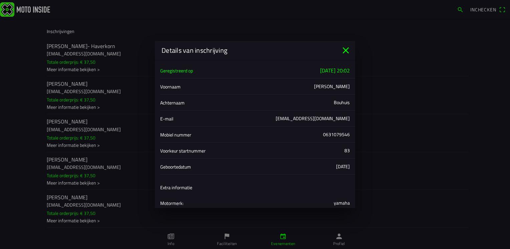
drag, startPoint x: 346, startPoint y: 49, endPoint x: 343, endPoint y: 53, distance: 5.0
click at [344, 52] on icon "close" at bounding box center [345, 50] width 11 height 11
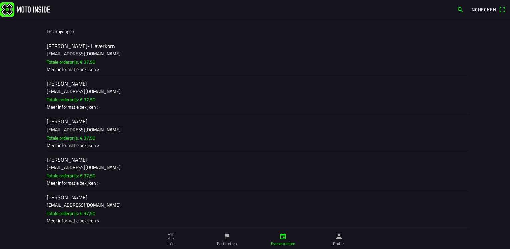
click at [86, 221] on div "Meer informatie bekijken >" at bounding box center [255, 220] width 416 height 7
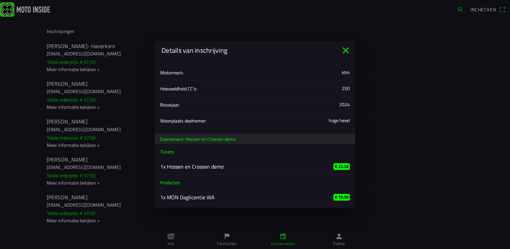
click at [344, 50] on icon "close" at bounding box center [345, 50] width 11 height 11
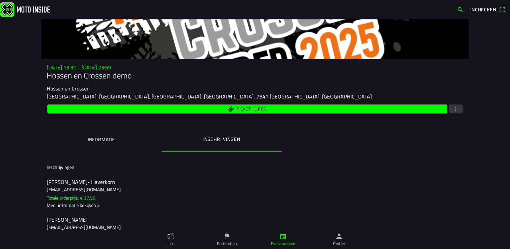
scroll to position [0, 0]
